Goal: Check status: Check status

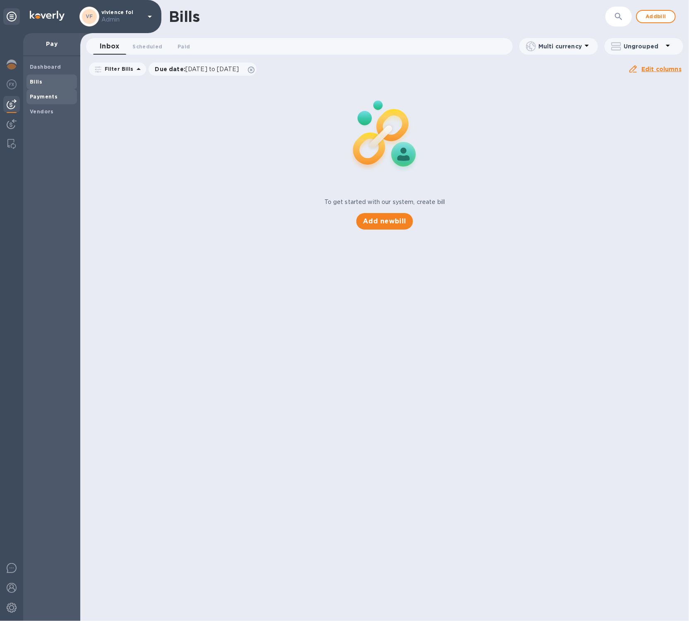
click at [41, 99] on b "Payments" at bounding box center [44, 97] width 28 height 6
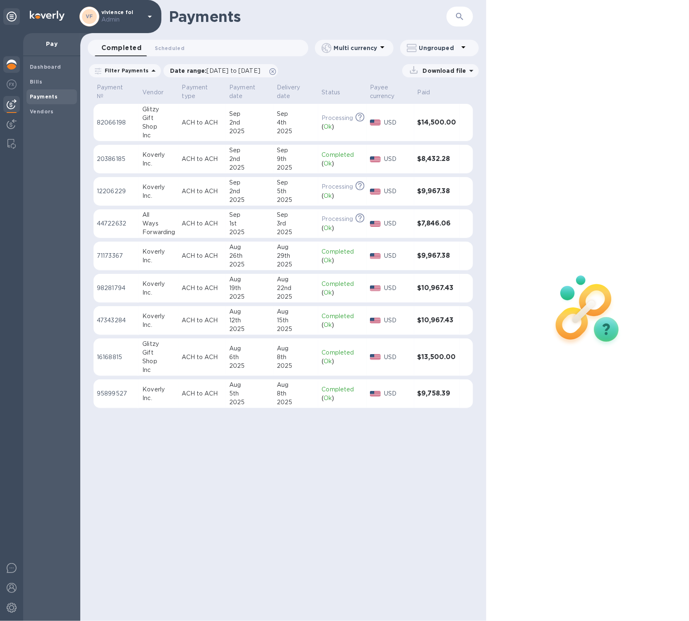
click at [16, 62] on img at bounding box center [12, 65] width 10 height 10
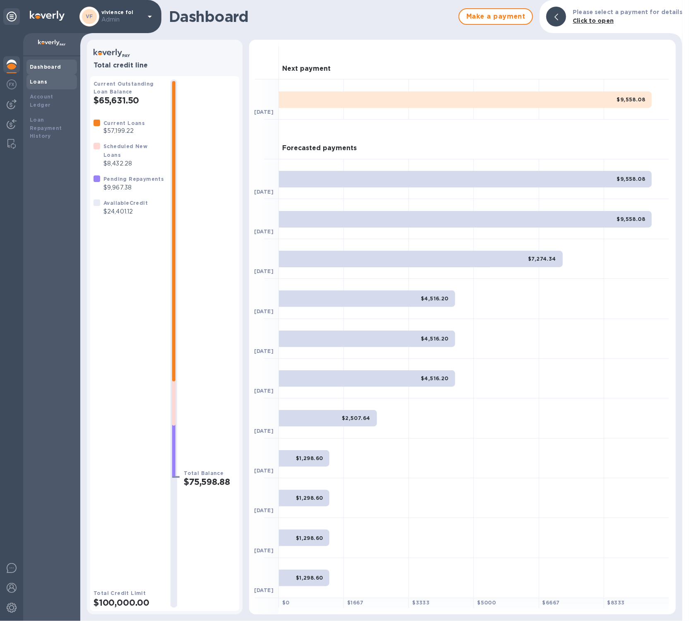
click at [62, 85] on div "Loans" at bounding box center [52, 82] width 44 height 8
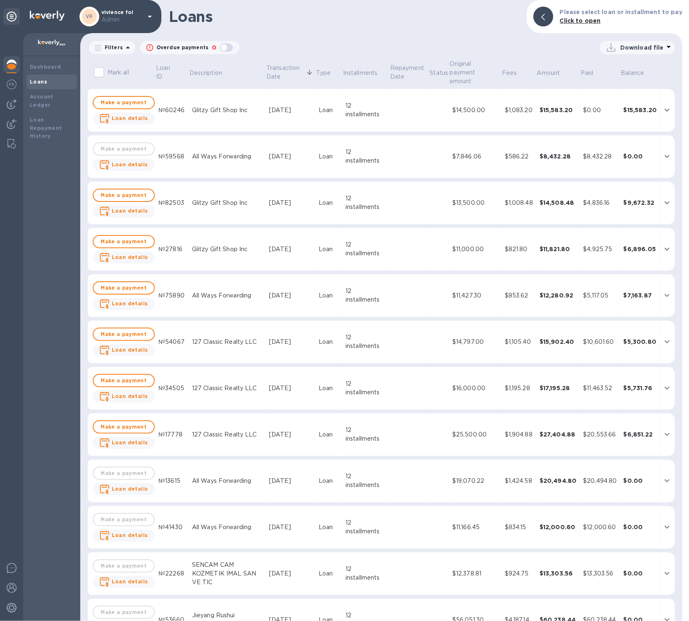
click at [370, 158] on div "12 installments" at bounding box center [366, 156] width 41 height 17
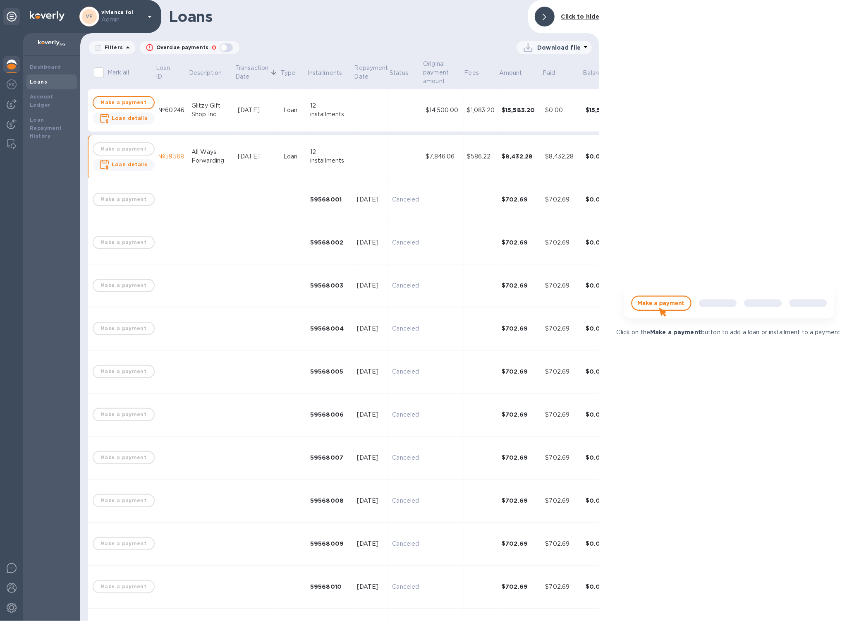
click at [412, 166] on td at bounding box center [406, 156] width 34 height 43
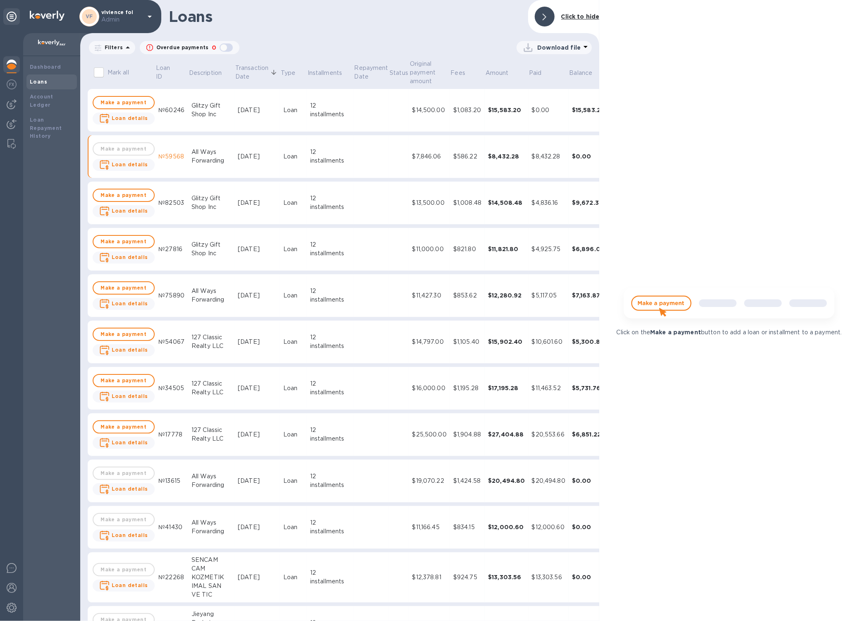
click at [412, 166] on td "$7,846.06" at bounding box center [429, 156] width 41 height 43
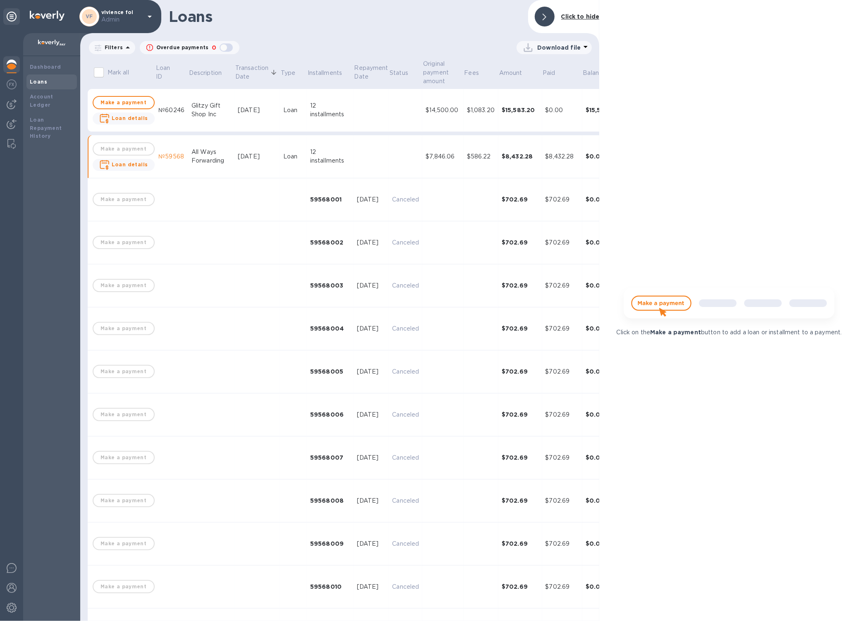
click at [361, 158] on td at bounding box center [372, 156] width 36 height 43
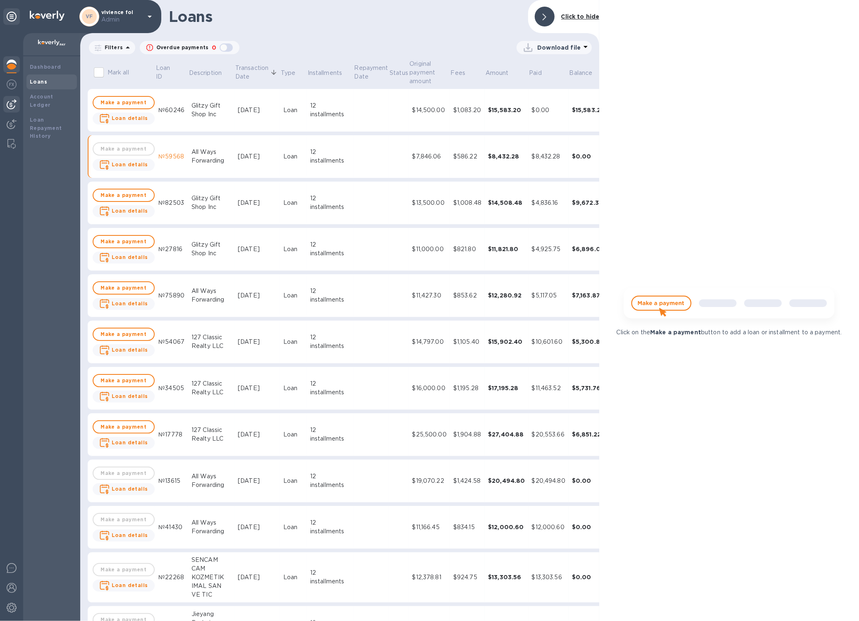
click at [7, 106] on img at bounding box center [12, 104] width 10 height 10
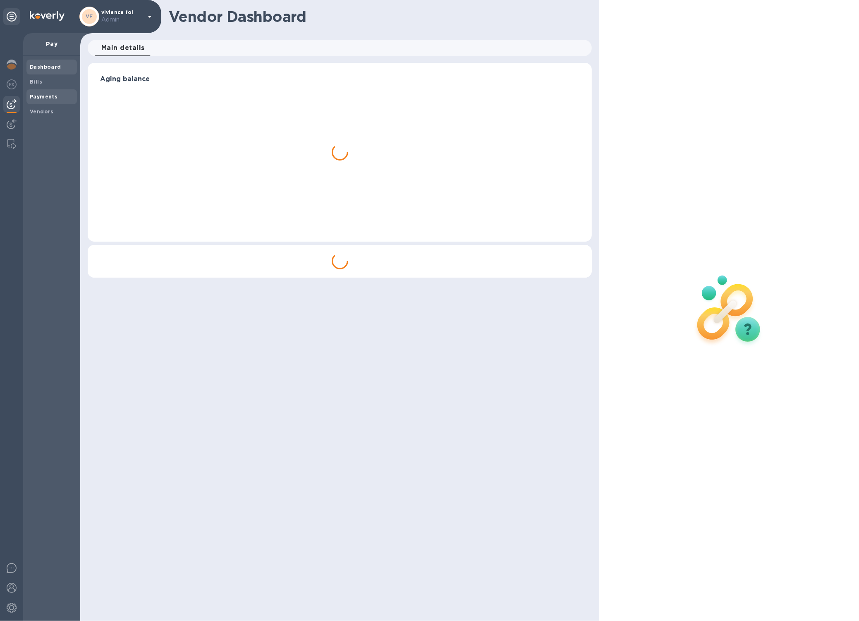
click at [37, 91] on div "Payments" at bounding box center [51, 96] width 50 height 15
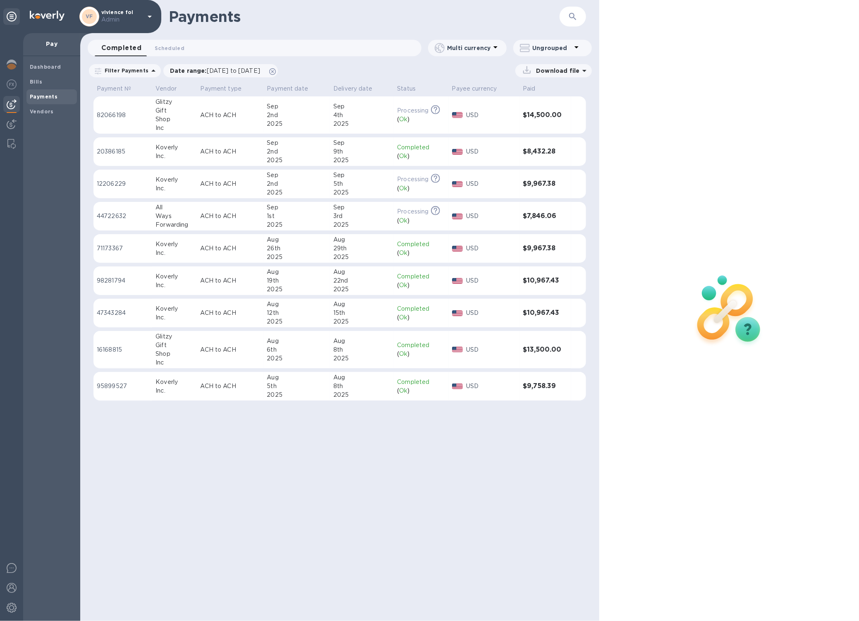
click at [218, 216] on p "ACH to ACH" at bounding box center [231, 216] width 60 height 9
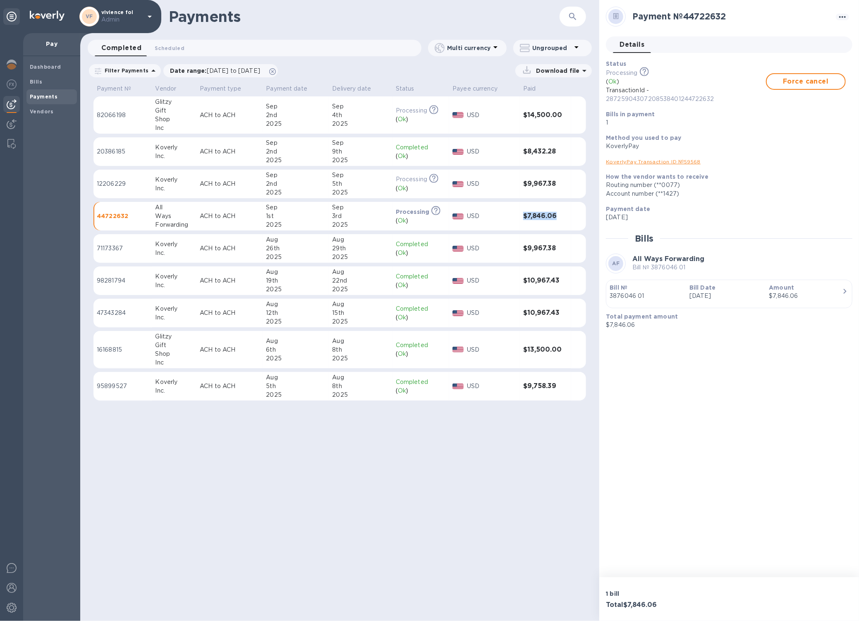
drag, startPoint x: 563, startPoint y: 216, endPoint x: 519, endPoint y: 216, distance: 43.9
click at [520, 216] on td "$7,846.06" at bounding box center [545, 216] width 51 height 29
copy h3 "$7,846.06"
click at [689, 84] on span "Force cancel" at bounding box center [806, 82] width 65 height 10
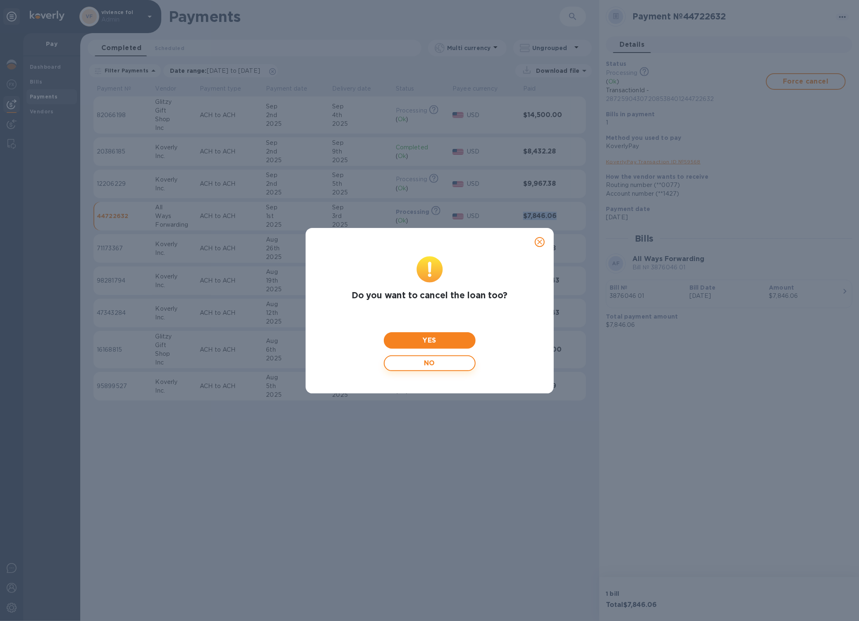
click at [444, 360] on span "NO" at bounding box center [429, 363] width 77 height 16
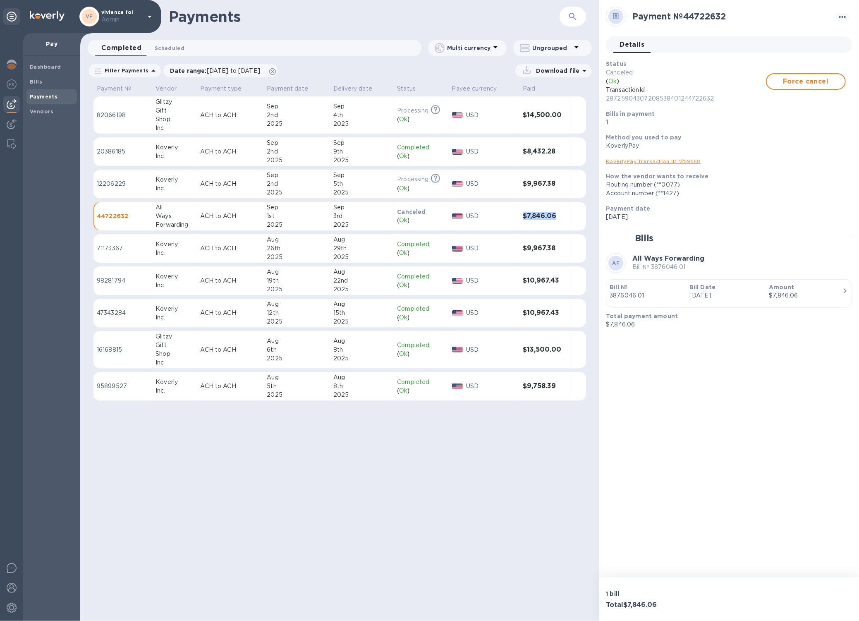
click at [177, 48] on span "Scheduled 0" at bounding box center [170, 48] width 30 height 9
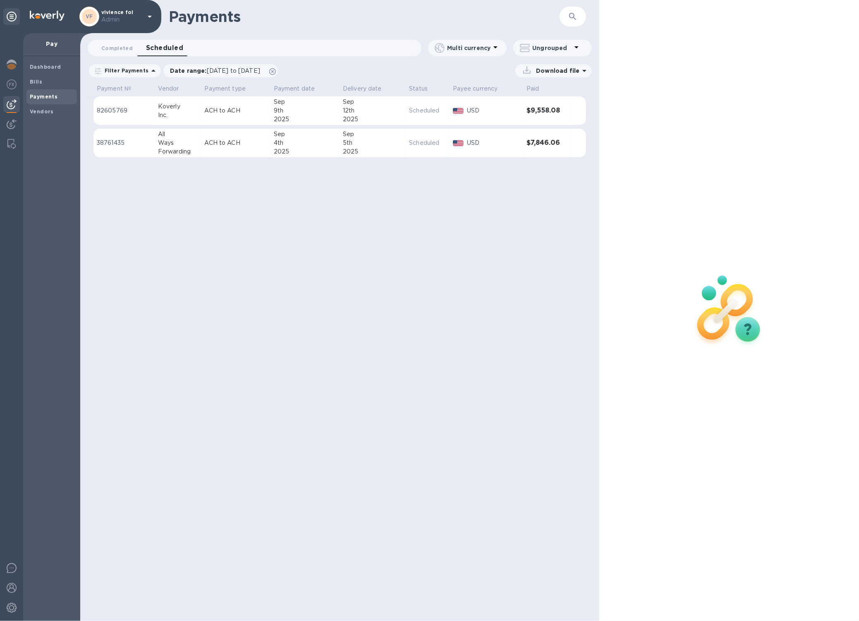
click at [264, 140] on p "ACH to ACH" at bounding box center [236, 143] width 62 height 9
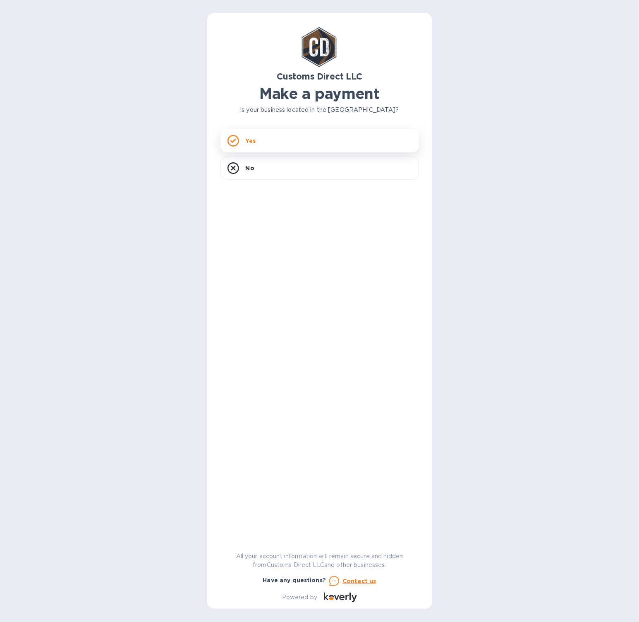
click at [313, 140] on div "Yes" at bounding box center [320, 140] width 199 height 23
